Goal: Find specific page/section: Find specific page/section

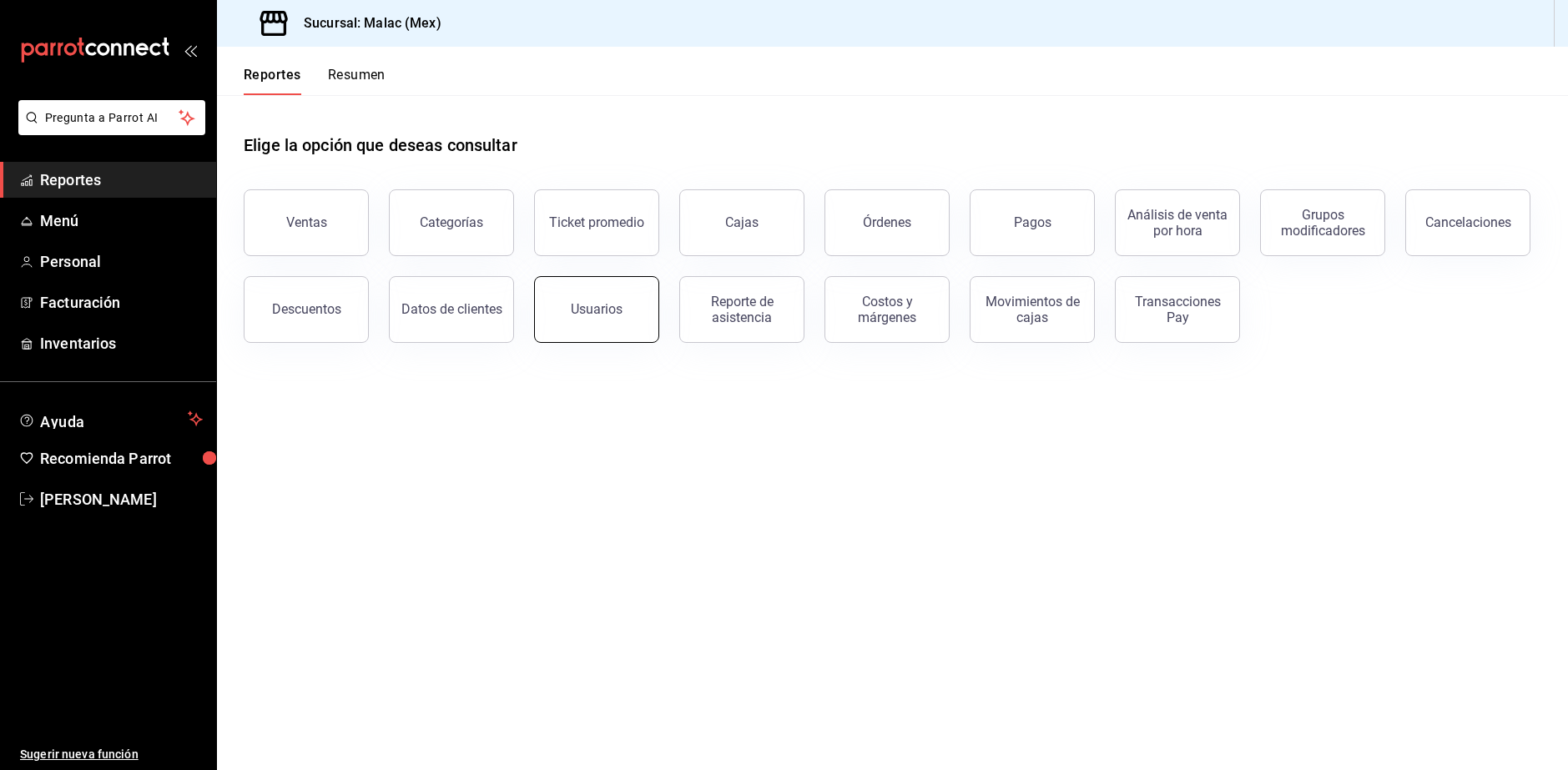
click at [628, 302] on button "Usuarios" at bounding box center [596, 310] width 125 height 67
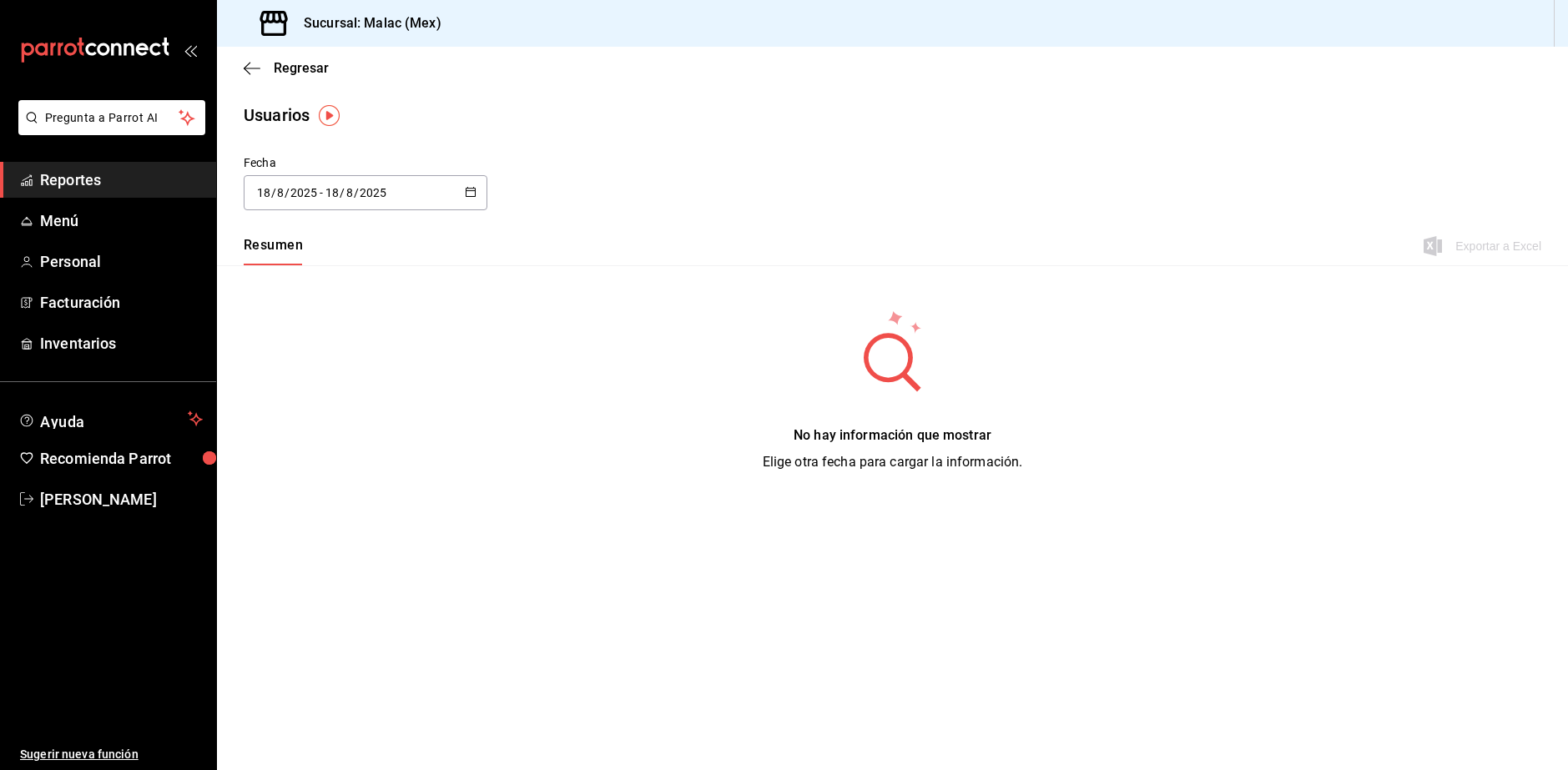
click at [436, 200] on div "2025-08-18 18 / 8 / 2025 - 2025-08-18 18 / 8 / 2025" at bounding box center [366, 193] width 244 height 35
click at [333, 366] on li "Mes actual" at bounding box center [323, 358] width 157 height 37
type input "2025-08-01"
type input "1"
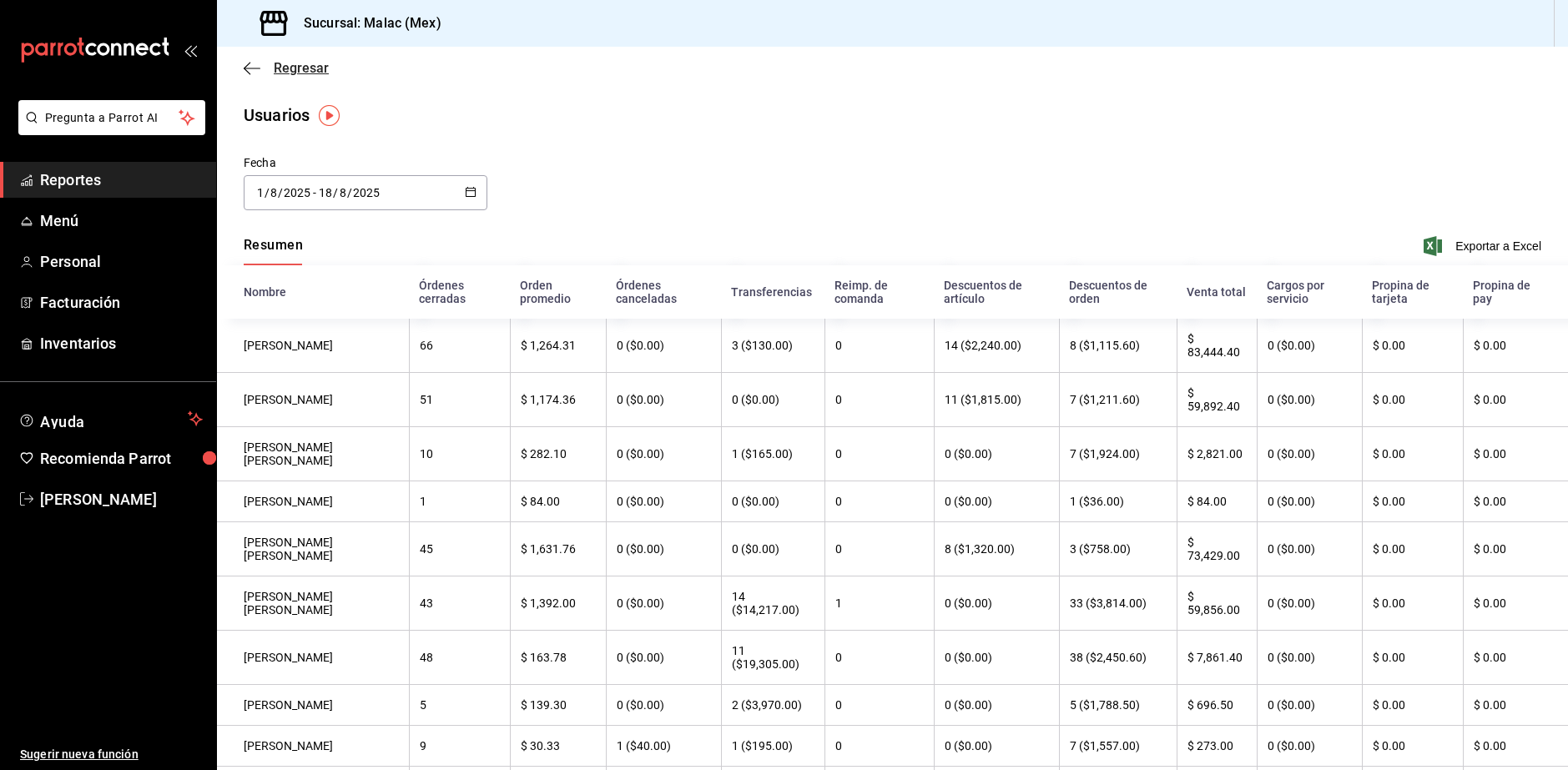
click at [251, 66] on icon "button" at bounding box center [252, 68] width 17 height 15
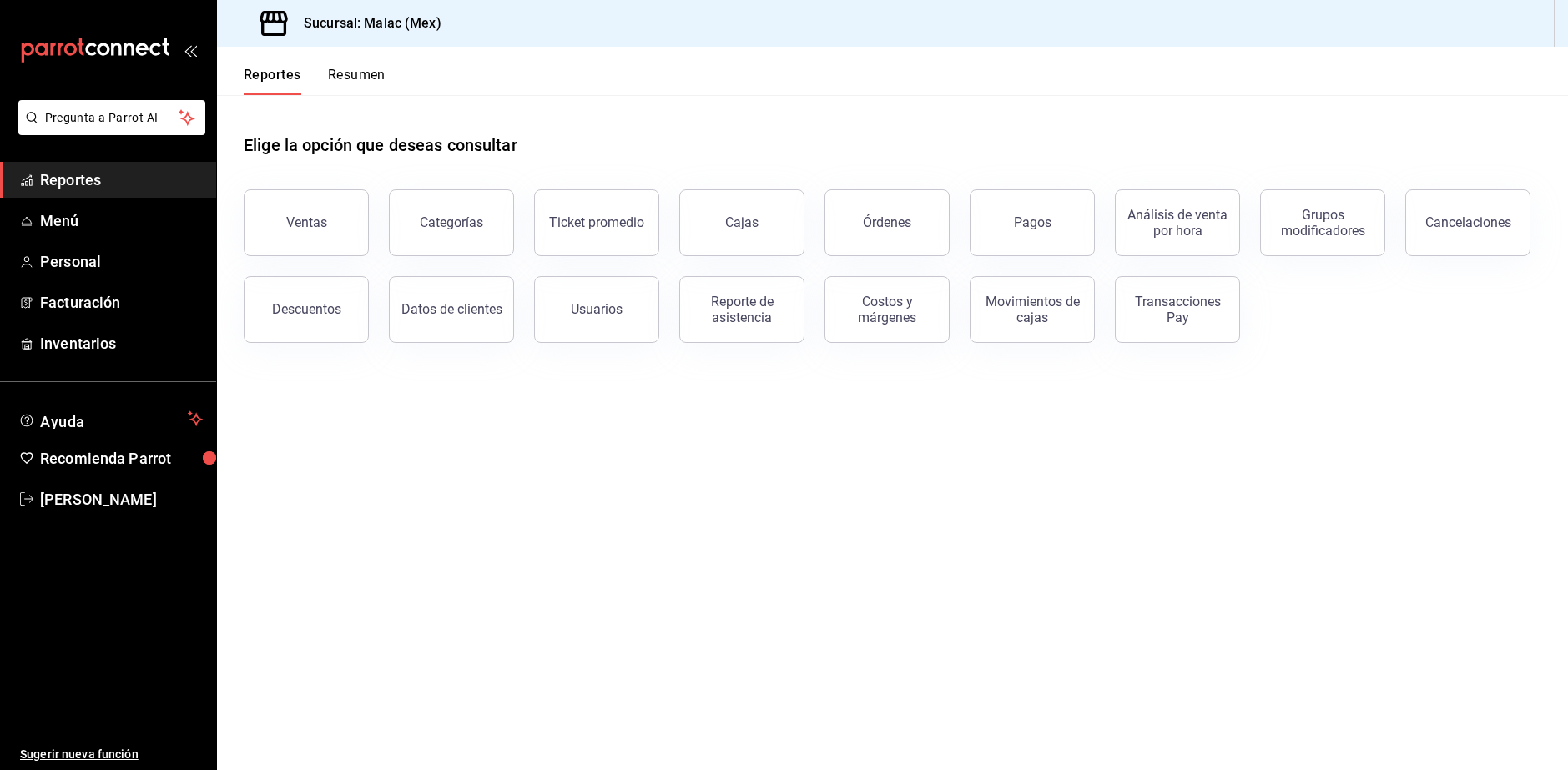
click at [353, 80] on button "Resumen" at bounding box center [356, 81] width 58 height 29
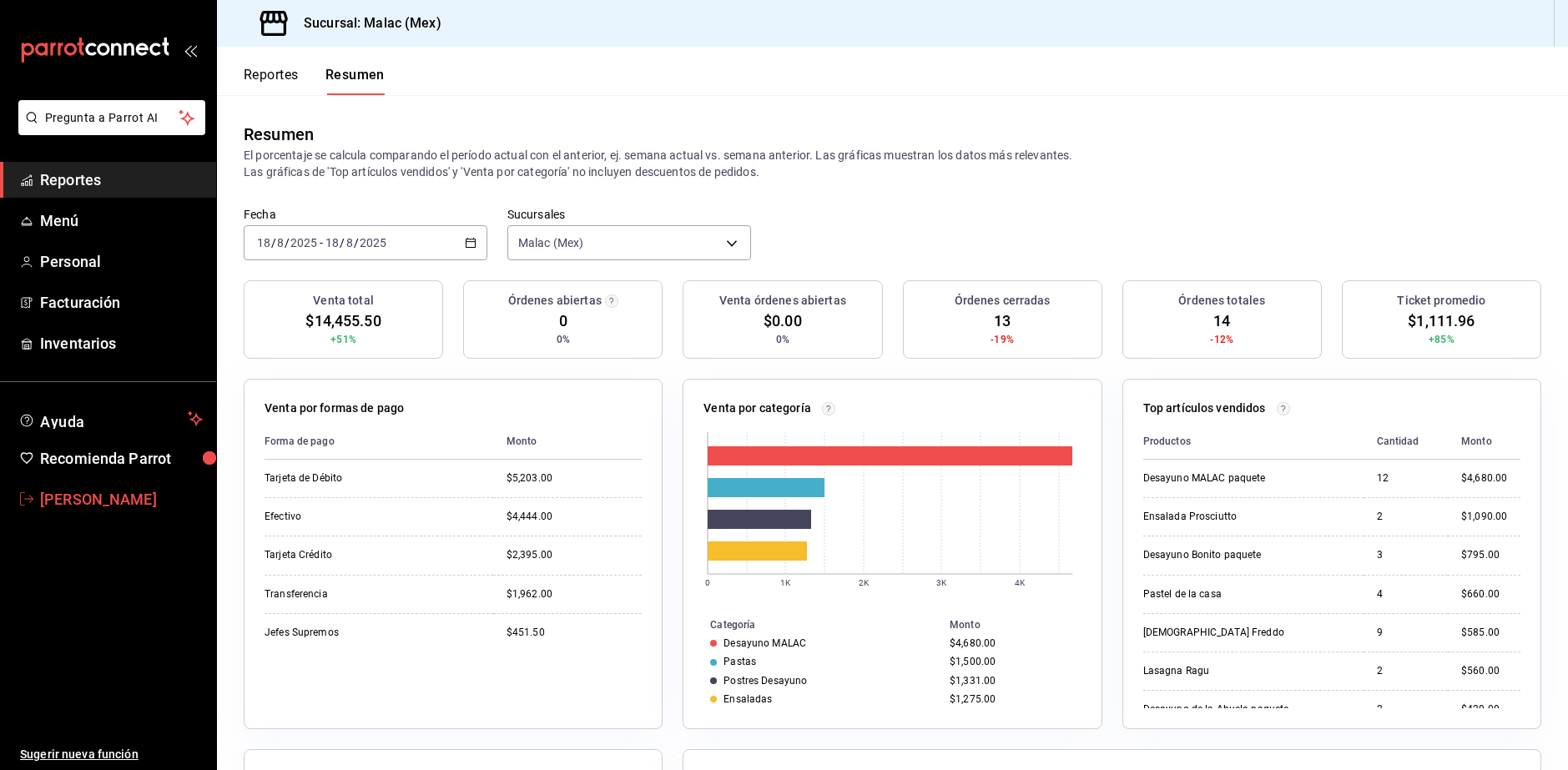
click at [52, 503] on span "[PERSON_NAME]" at bounding box center [121, 499] width 162 height 23
